Goal: Transaction & Acquisition: Obtain resource

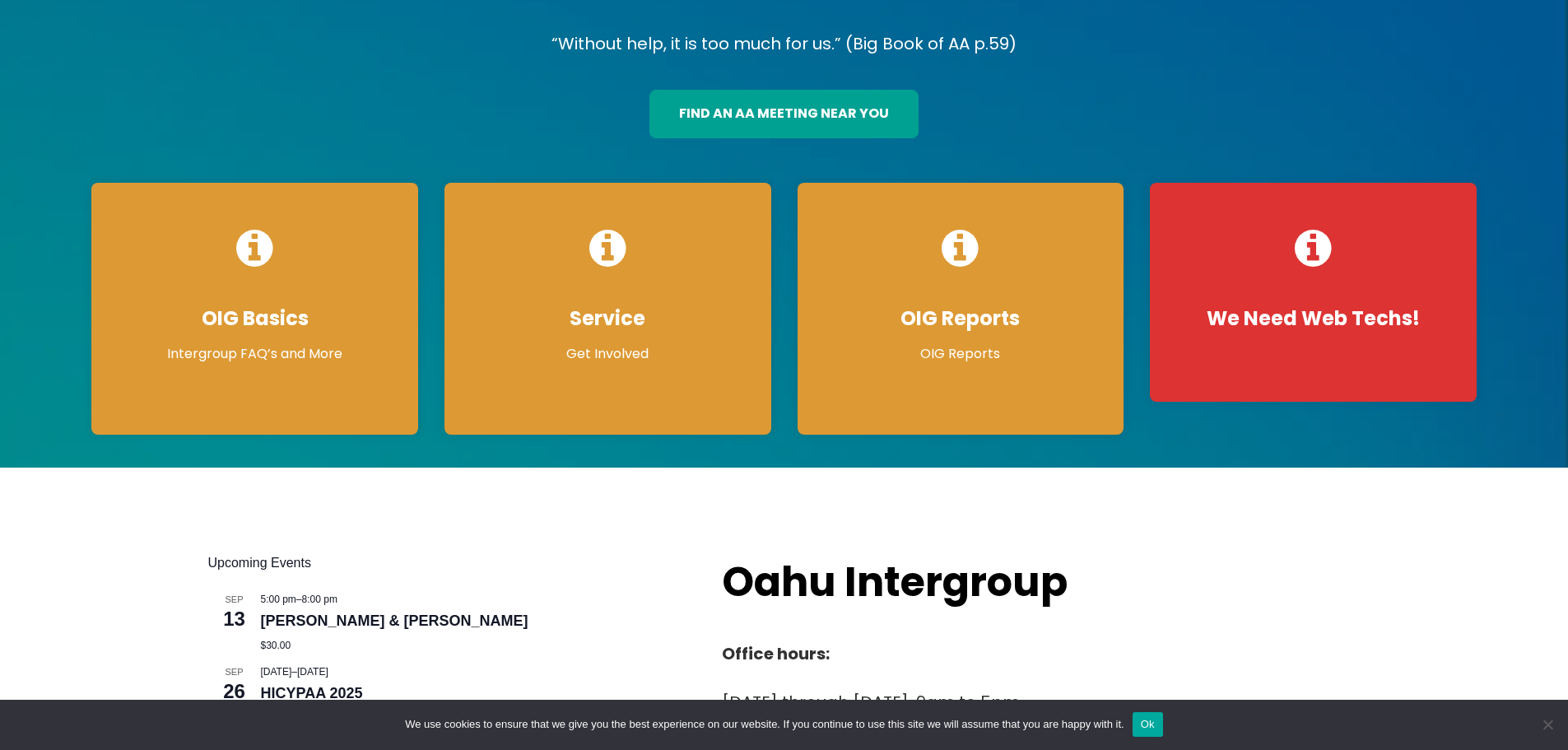
scroll to position [82, 0]
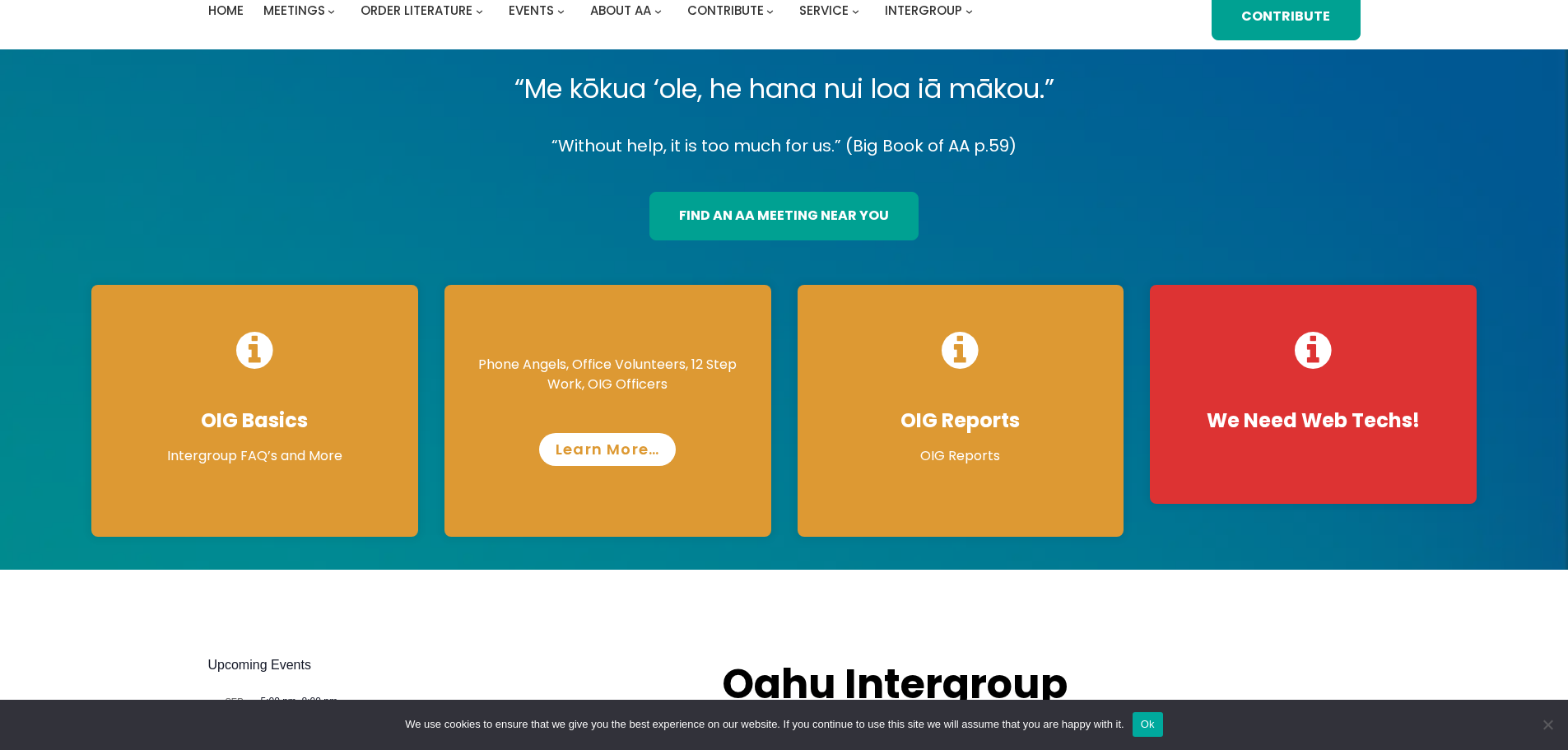
click at [615, 448] on link "Learn More…" at bounding box center [607, 449] width 136 height 33
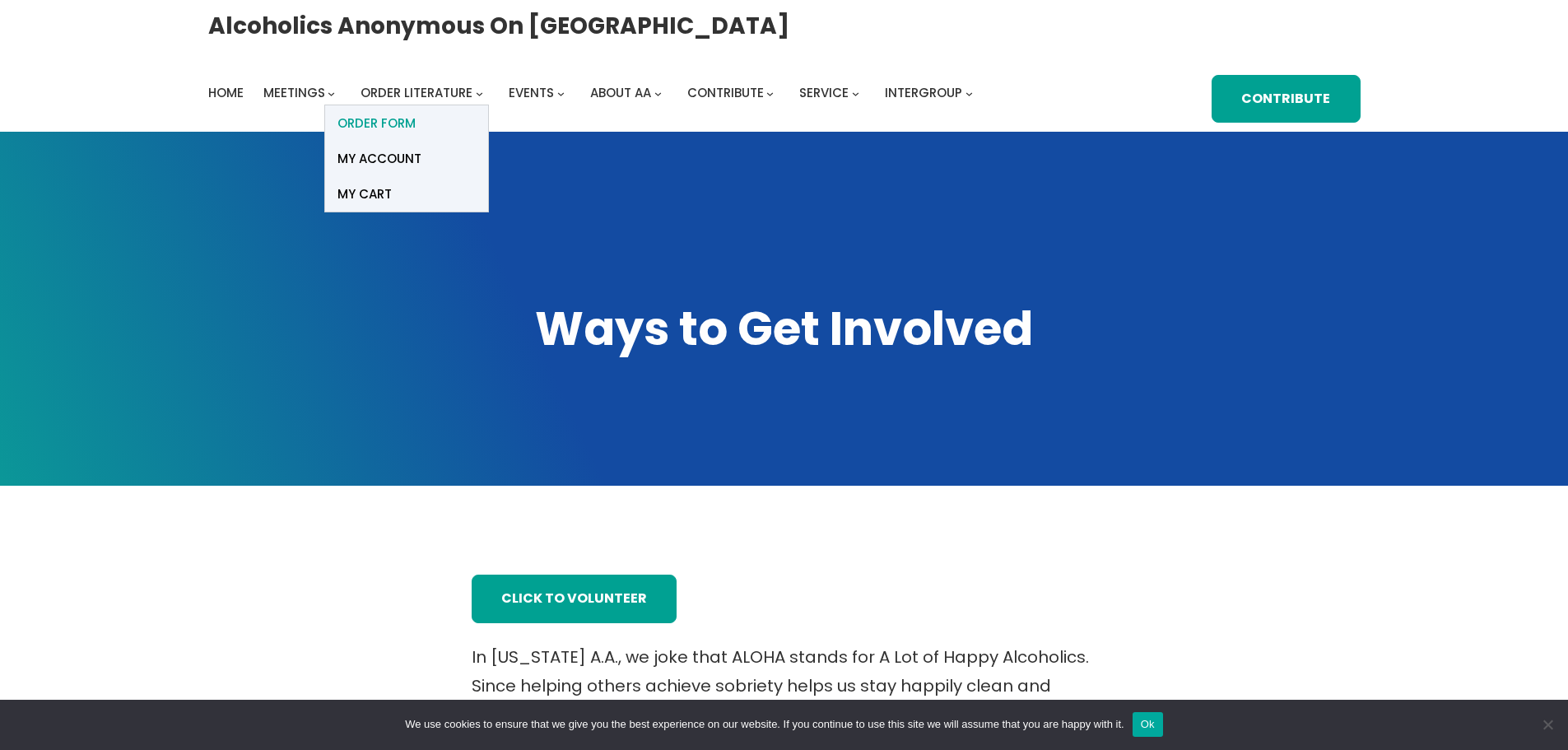
click at [403, 120] on span "ORDER FORM" at bounding box center [376, 123] width 78 height 23
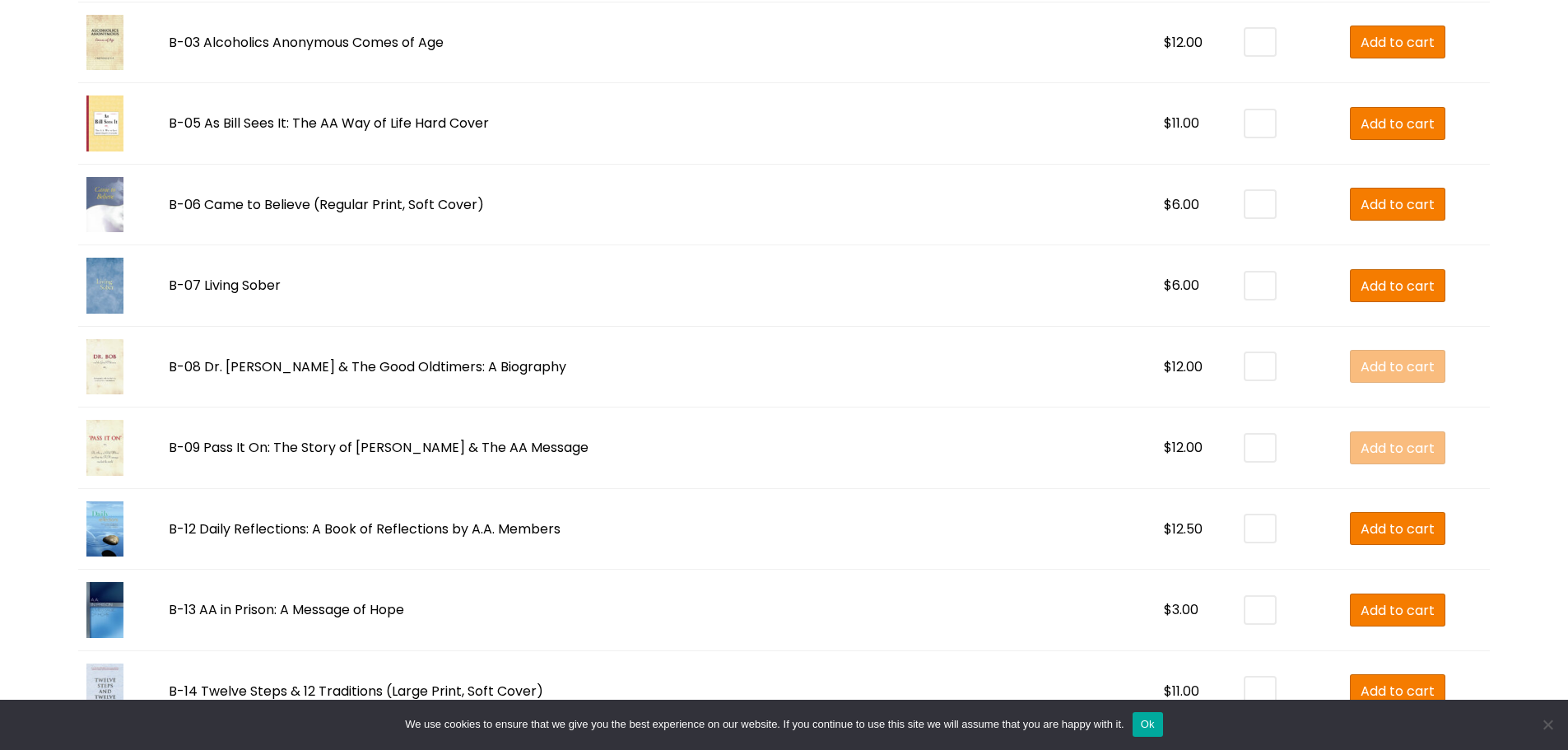
scroll to position [906, 0]
